Goal: Task Accomplishment & Management: Use online tool/utility

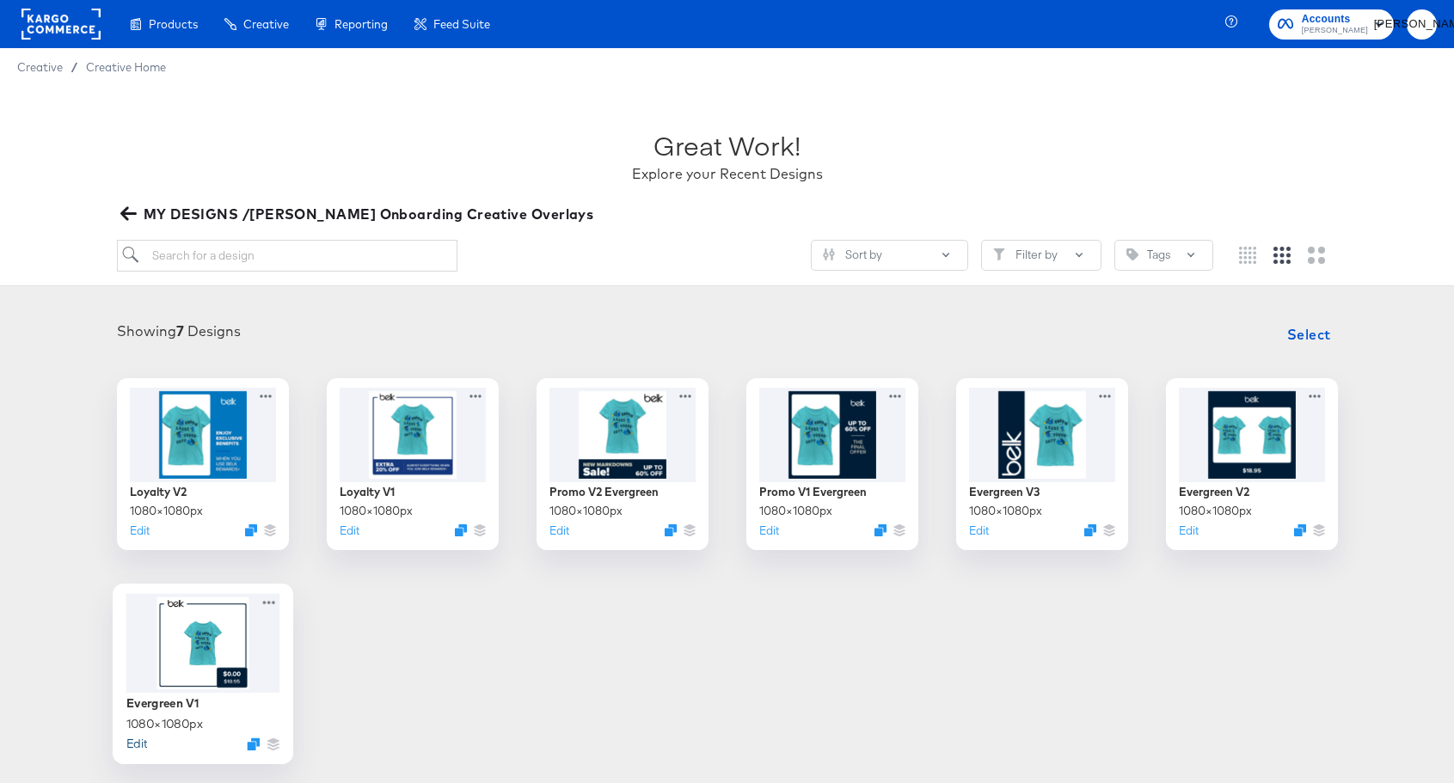
click at [137, 744] on button "Edit" at bounding box center [136, 743] width 21 height 16
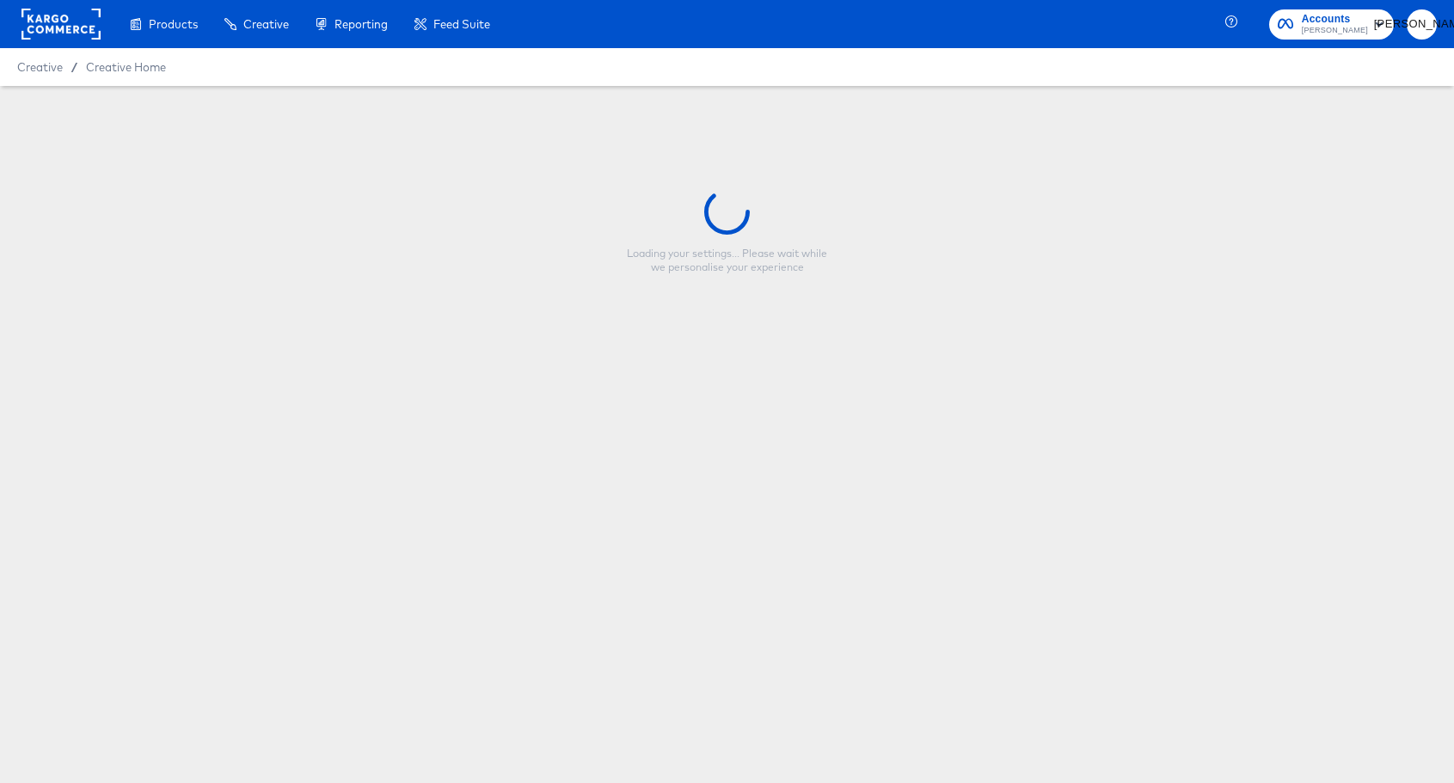
type input "Evergreen V1"
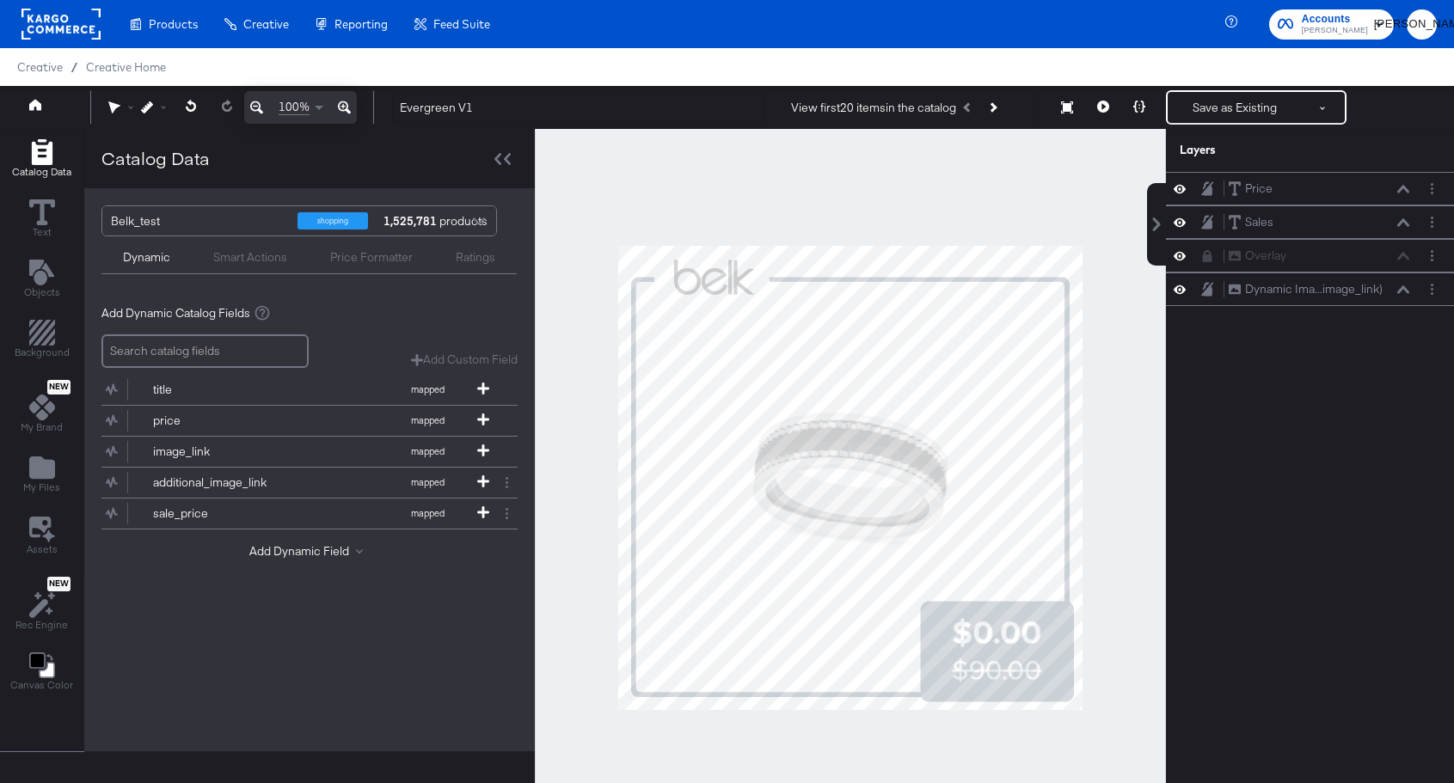
click at [1012, 182] on div at bounding box center [850, 478] width 631 height 698
click at [1101, 107] on icon at bounding box center [1103, 107] width 12 height 12
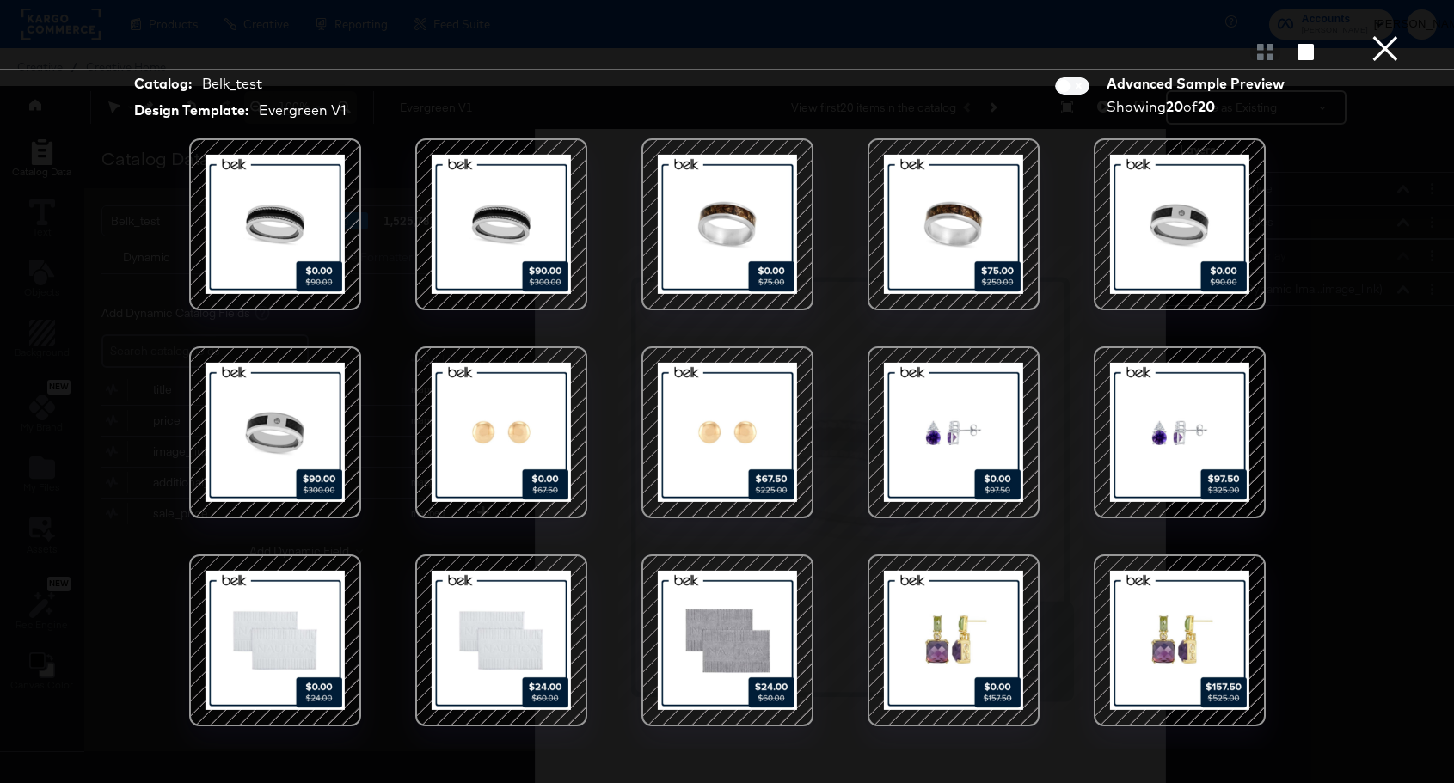
click at [1377, 34] on button "×" at bounding box center [1385, 17] width 34 height 34
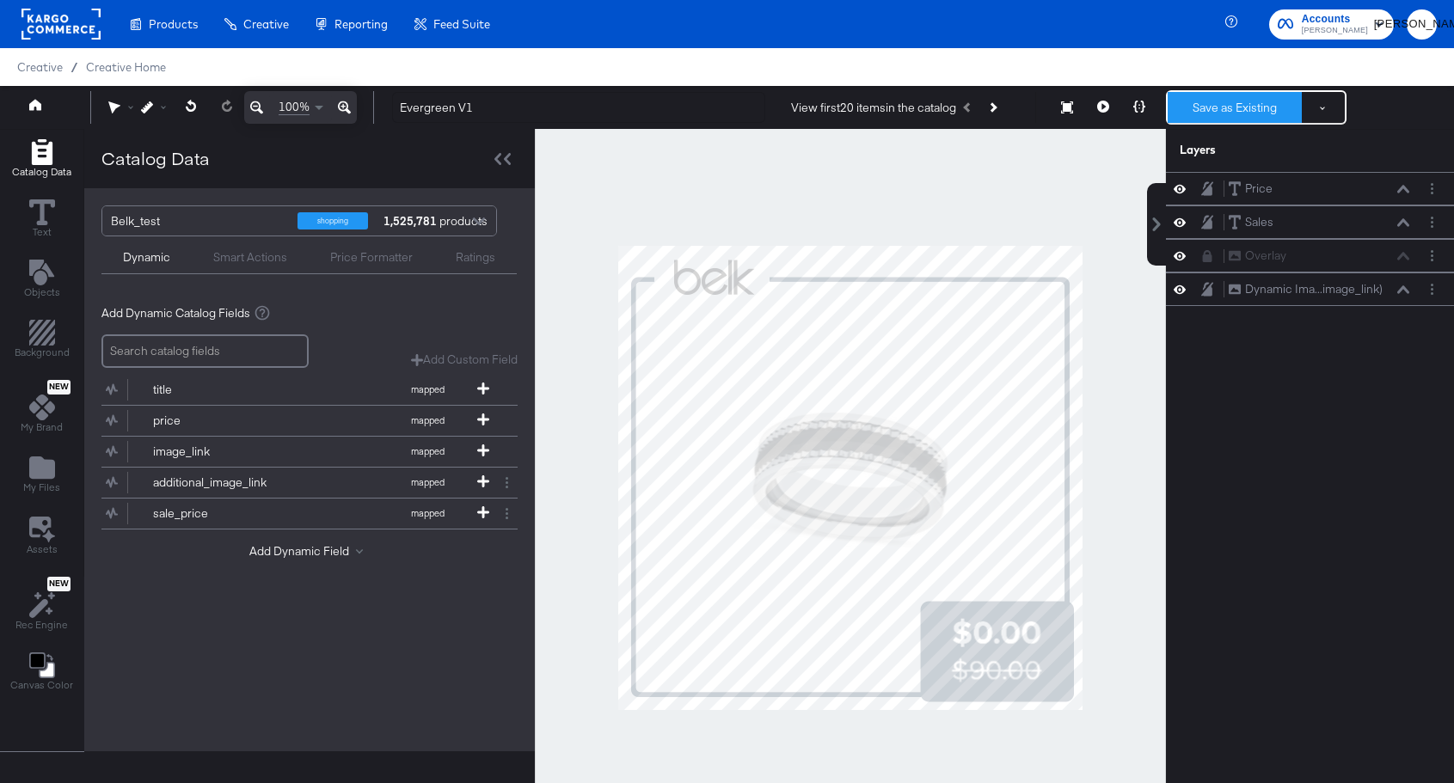
click at [1239, 107] on button "Save as Existing" at bounding box center [1234, 107] width 134 height 31
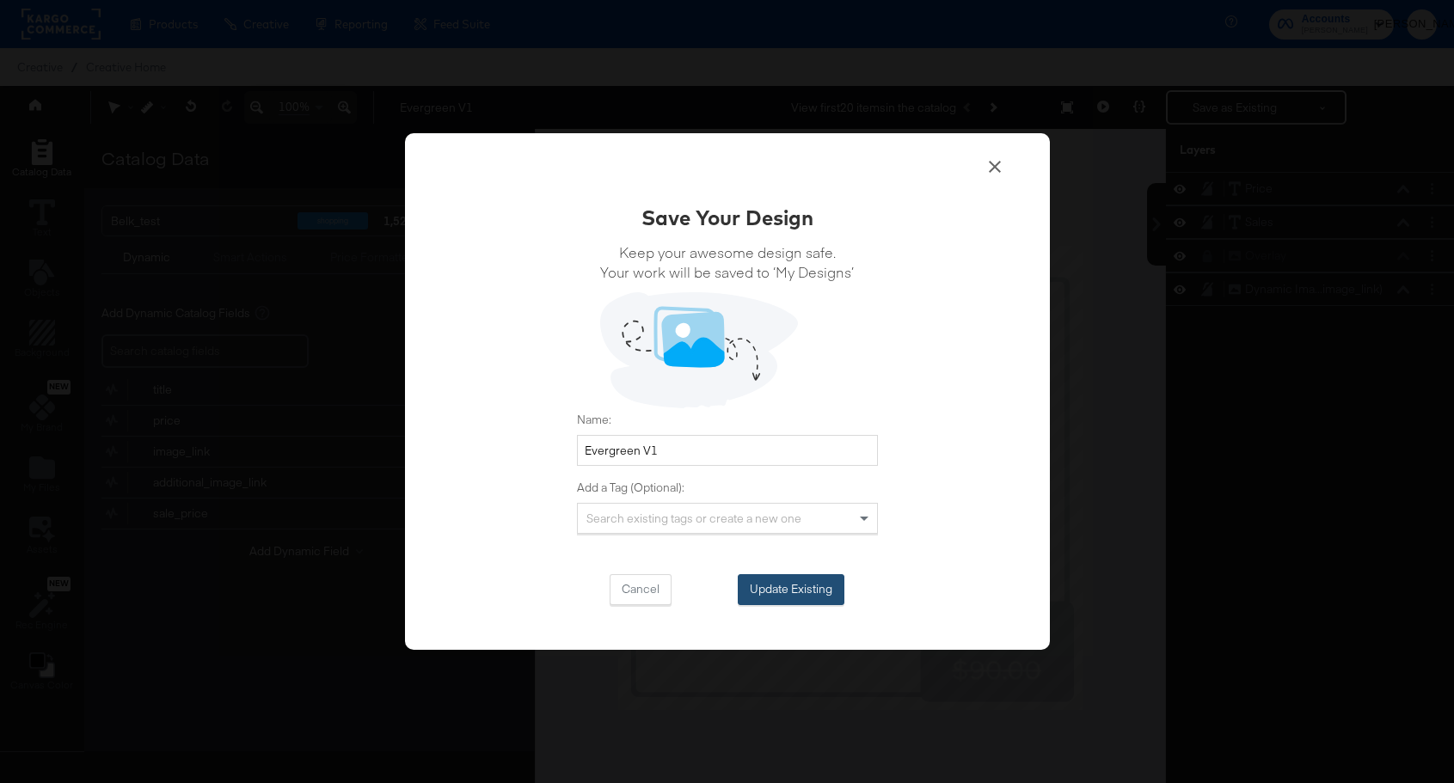
click at [797, 584] on button "Update Existing" at bounding box center [791, 589] width 107 height 31
